Goal: Communication & Community: Answer question/provide support

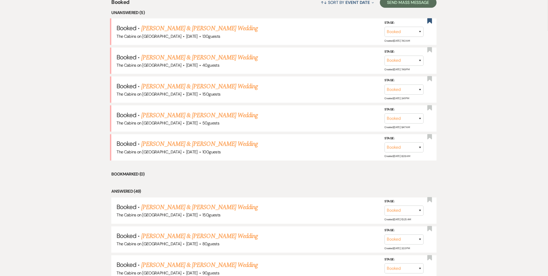
scroll to position [202, 0]
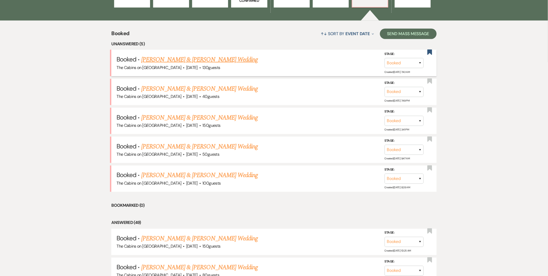
click at [224, 57] on link "[PERSON_NAME] & [PERSON_NAME] Wedding" at bounding box center [199, 59] width 116 height 9
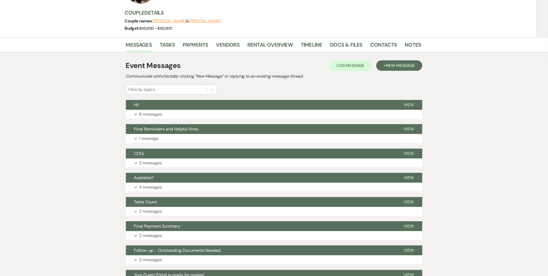
scroll to position [57, 0]
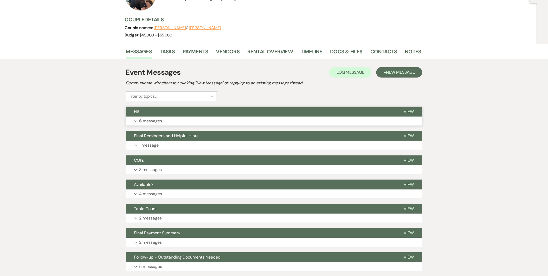
click at [216, 115] on button "Hi!" at bounding box center [261, 112] width 270 height 10
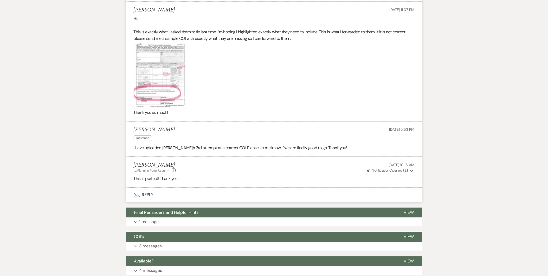
scroll to position [310, 0]
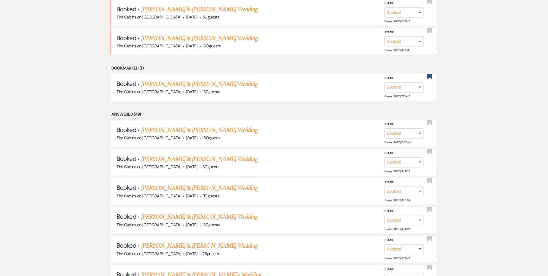
scroll to position [202, 0]
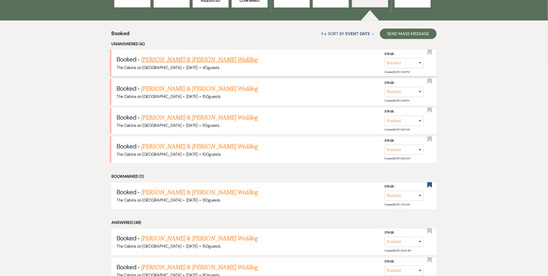
click at [220, 60] on link "[PERSON_NAME] & [PERSON_NAME] Wedding" at bounding box center [199, 59] width 116 height 9
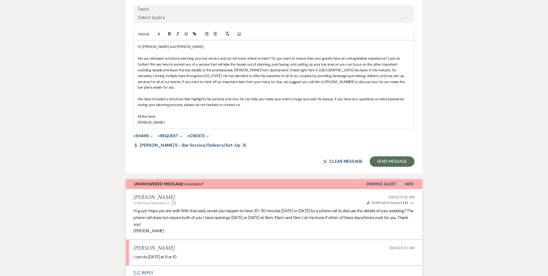
scroll to position [352, 0]
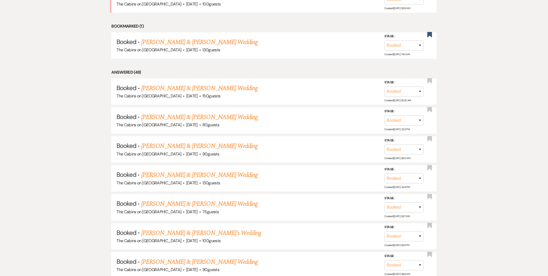
scroll to position [202, 0]
